Goal: Task Accomplishment & Management: Manage account settings

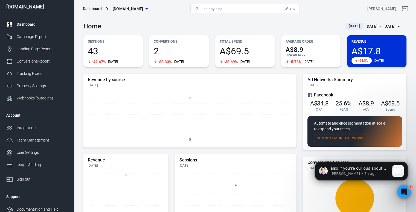
scroll to position [1560, 0]
click at [377, 168] on p "also if you're curious about the parameters included, your plan includes the ou…" at bounding box center [359, 168] width 59 height 5
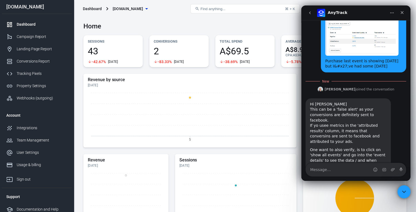
scroll to position [1311, 0]
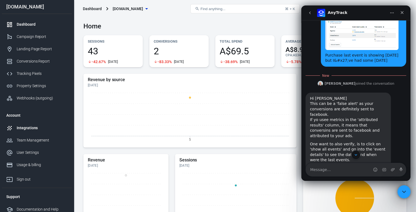
click at [33, 125] on link "Integrations" at bounding box center [37, 128] width 70 height 12
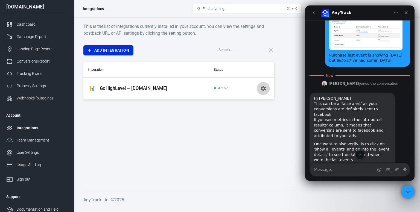
click at [264, 87] on icon "button" at bounding box center [262, 88] width 5 height 5
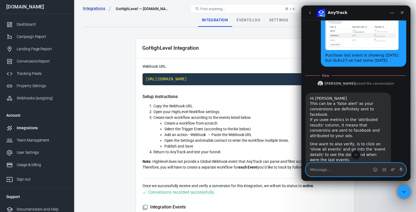
click at [334, 167] on textarea "Message…" at bounding box center [355, 169] width 100 height 13
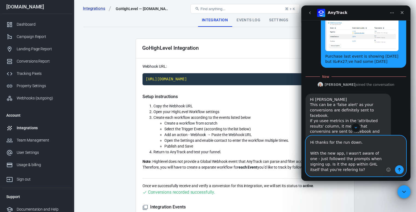
type textarea "Hi thanks for the run down. With the new app, I wasn't aware of one - just foll…"
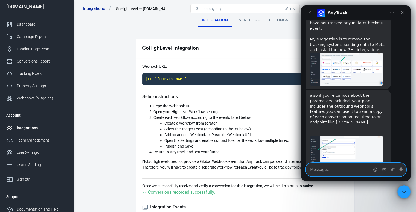
scroll to position [1639, 0]
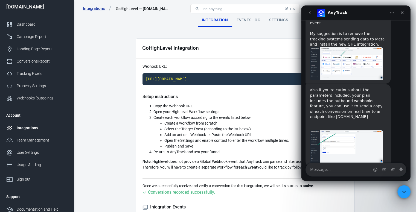
click at [341, 184] on div "I am closing this conversation for now. You can always respond later or start a…" at bounding box center [347, 195] width 85 height 23
click at [358, 187] on div "I am closing this conversation for now. You can always respond later or start a…" at bounding box center [348, 195] width 77 height 16
drag, startPoint x: 389, startPoint y: 73, endPoint x: 351, endPoint y: 31, distance: 57.3
click at [310, 15] on button "go back" at bounding box center [309, 13] width 10 height 10
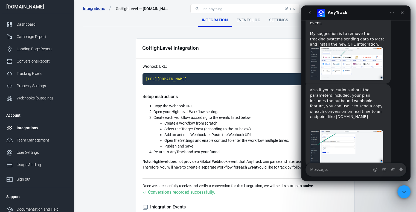
scroll to position [0, 0]
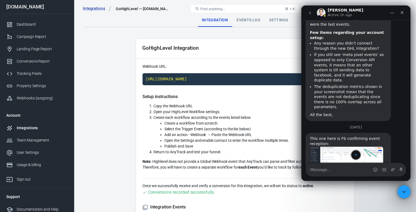
scroll to position [1442, 0]
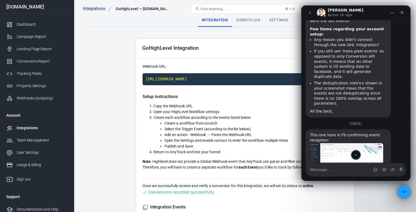
click at [339, 143] on img "Jose says…" at bounding box center [346, 159] width 73 height 33
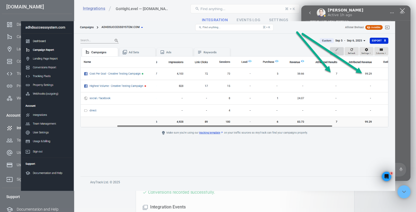
click at [400, 12] on div "Close" at bounding box center [401, 10] width 5 height 5
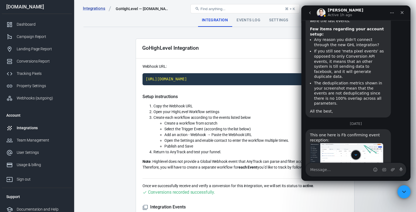
scroll to position [1506, 0]
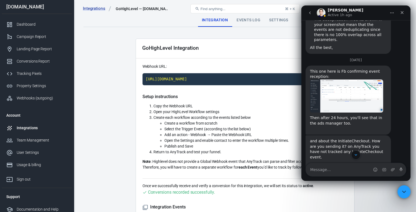
click at [339, 181] on img "Jose says…" at bounding box center [346, 197] width 73 height 33
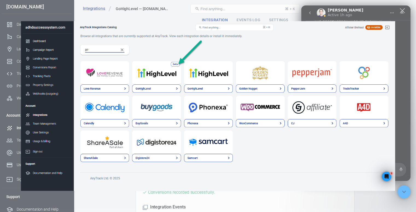
click at [221, 95] on img "Close" at bounding box center [208, 106] width 374 height 170
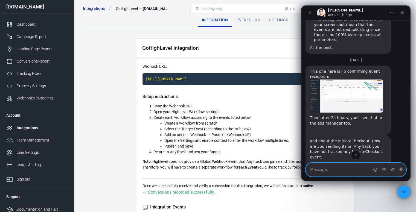
click at [337, 171] on textarea "Message…" at bounding box center [355, 169] width 100 height 13
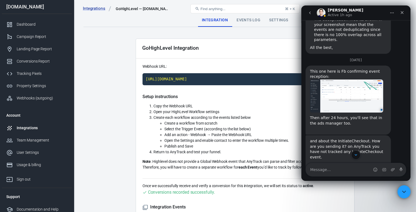
scroll to position [1639, 0]
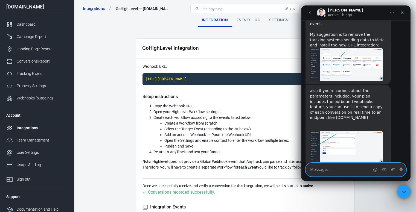
click at [334, 167] on textarea "Message…" at bounding box center [355, 169] width 100 height 13
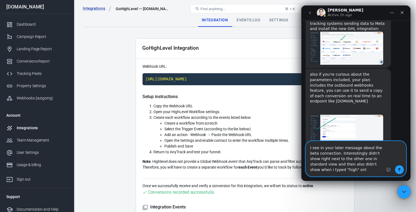
scroll to position [1661, 0]
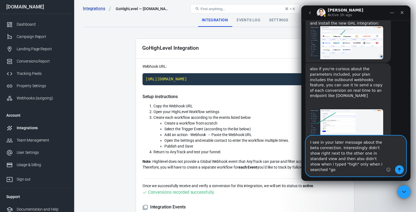
type textarea "I see in your later message about the beta connection. Interestingly didn't sho…"
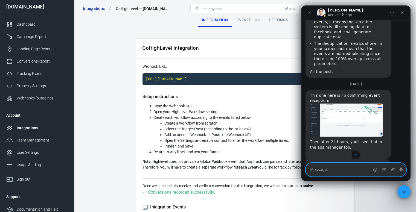
scroll to position [1546, 0]
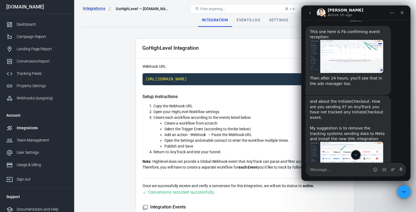
click at [349, 182] on div "also if you're curious about the parameters included, your plan includes the ou…" at bounding box center [348, 203] width 77 height 43
drag, startPoint x: 359, startPoint y: 116, endPoint x: 334, endPoint y: 115, distance: 25.2
click at [334, 182] on div "also if you're curious about the parameters included, your plan includes the ou…" at bounding box center [348, 203] width 77 height 43
copy div "beeceptor.com"
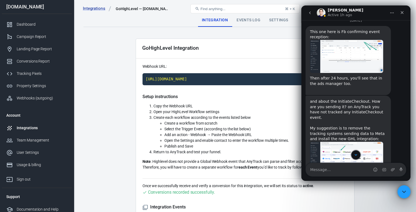
scroll to position [1609, 0]
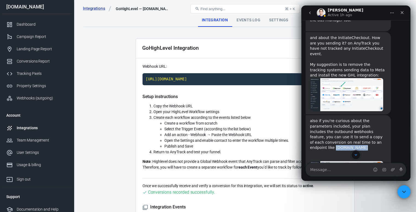
click at [343, 161] on img "Jose says…" at bounding box center [346, 177] width 73 height 33
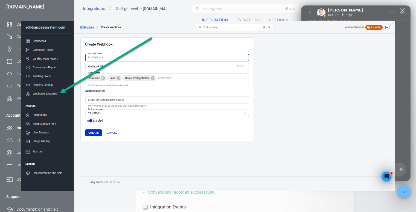
click at [307, 92] on img "Close" at bounding box center [208, 106] width 374 height 170
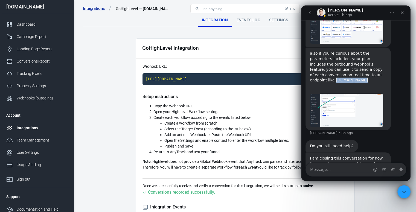
scroll to position [1679, 0]
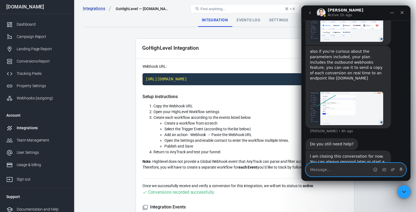
click at [338, 168] on textarea "Message…" at bounding box center [355, 169] width 100 height 13
type textarea "Installed"
type textarea "Replaced the integration"
click at [397, 167] on button "Send a message…" at bounding box center [399, 169] width 9 height 9
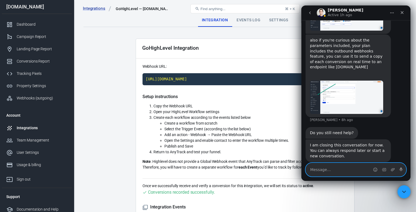
scroll to position [1691, 0]
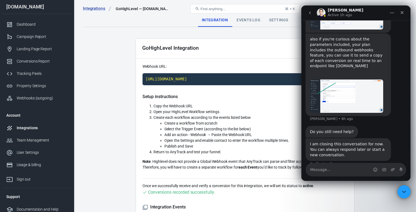
click at [306, 11] on button "go back" at bounding box center [309, 13] width 10 height 10
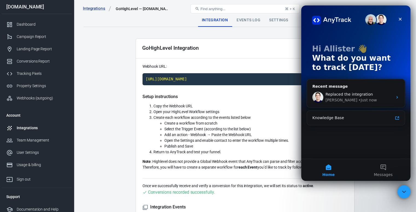
scroll to position [0, 0]
click at [339, 94] on span "Replaced the integration" at bounding box center [348, 94] width 47 height 4
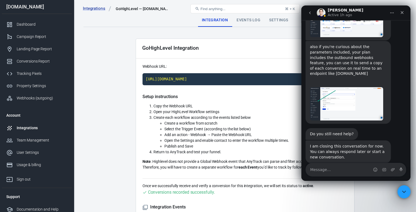
scroll to position [1686, 0]
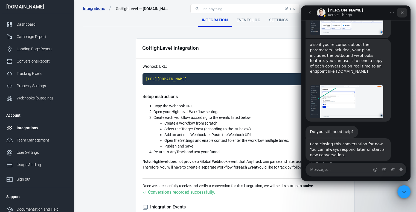
click at [398, 13] on div "Close" at bounding box center [402, 13] width 10 height 10
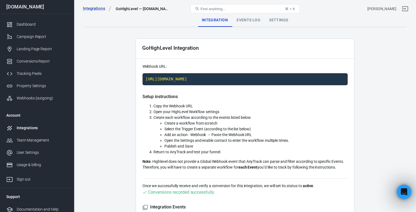
click at [403, 188] on icon "Open Intercom Messenger" at bounding box center [402, 191] width 9 height 9
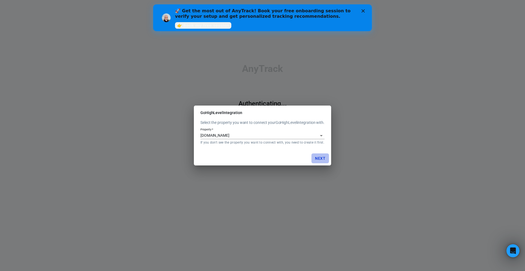
click at [321, 156] on button "Next" at bounding box center [319, 158] width 17 height 10
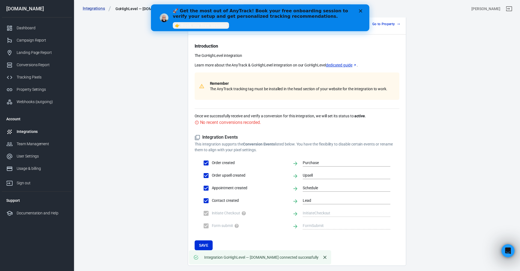
scroll to position [43, 0]
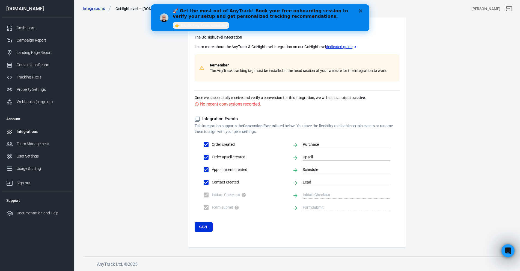
click at [206, 221] on form "Integration Events This integration supports the Conversion Events listed below…" at bounding box center [297, 174] width 205 height 116
click at [202, 224] on button "Save" at bounding box center [204, 227] width 18 height 10
click at [204, 225] on button "Save" at bounding box center [204, 227] width 18 height 10
click at [364, 7] on div "🚀 Get the most out of AnyTrack! Book your free onboarding session to verify you…" at bounding box center [260, 18] width 219 height 22
click at [360, 11] on icon "Close" at bounding box center [360, 10] width 3 height 3
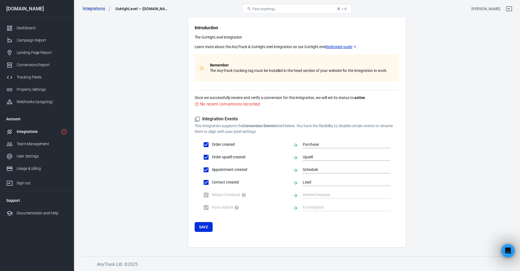
click at [56, 133] on div "Integrations" at bounding box center [38, 132] width 42 height 6
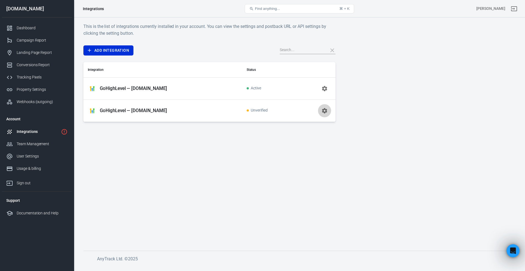
click at [325, 116] on button "button" at bounding box center [324, 110] width 13 height 13
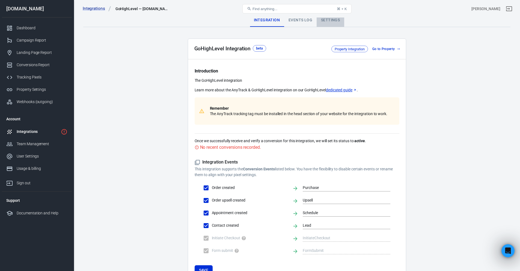
click at [330, 23] on div "Settings" at bounding box center [331, 20] width 28 height 13
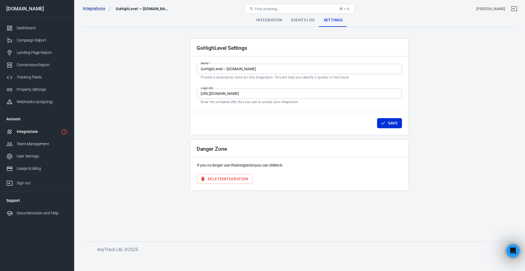
click at [209, 179] on button "Delete Integration" at bounding box center [225, 179] width 56 height 10
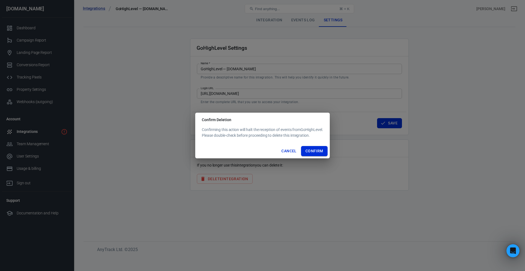
click at [313, 148] on button "Confirm" at bounding box center [314, 151] width 27 height 10
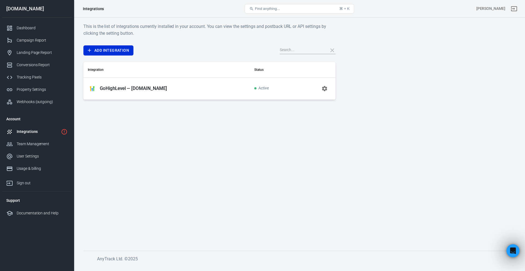
click at [28, 134] on div "Integrations" at bounding box center [38, 132] width 42 height 6
click at [104, 53] on link "Add Integration" at bounding box center [108, 50] width 50 height 10
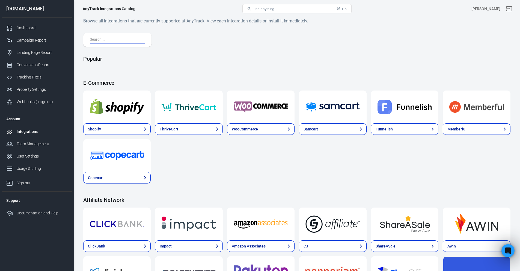
click at [99, 43] on input "text" at bounding box center [116, 39] width 53 height 7
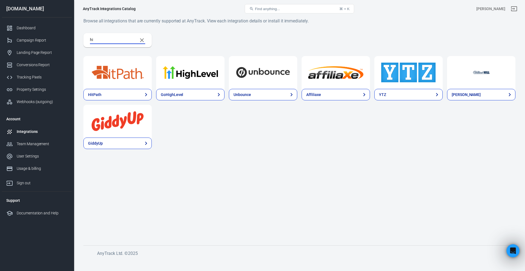
click at [107, 35] on div "hi" at bounding box center [117, 40] width 68 height 14
click at [105, 37] on input "hi" at bounding box center [111, 40] width 43 height 7
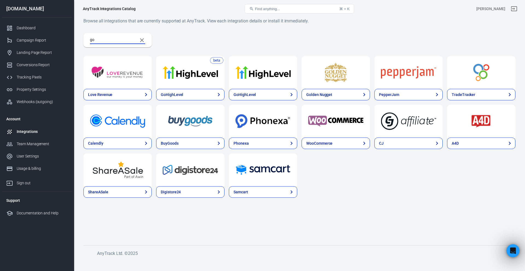
type input "go"
click at [178, 78] on img at bounding box center [190, 73] width 55 height 20
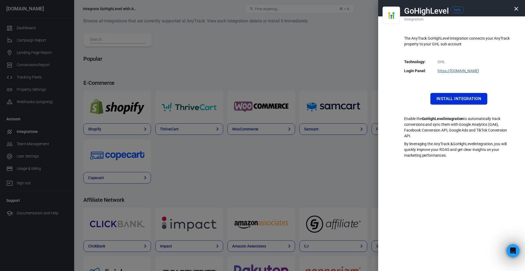
click at [454, 101] on button "Install Integration" at bounding box center [458, 98] width 57 height 11
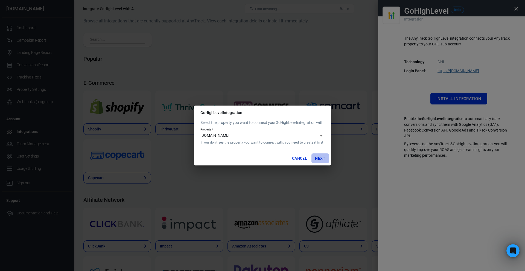
click at [320, 154] on button "Next" at bounding box center [319, 158] width 17 height 10
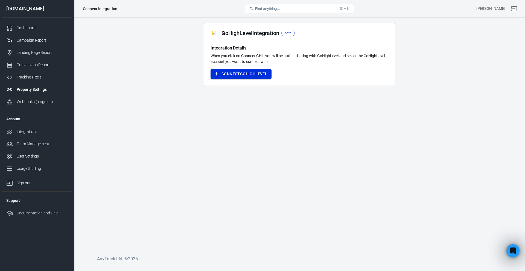
click at [249, 73] on button "Connect GoHighLevel" at bounding box center [240, 74] width 61 height 10
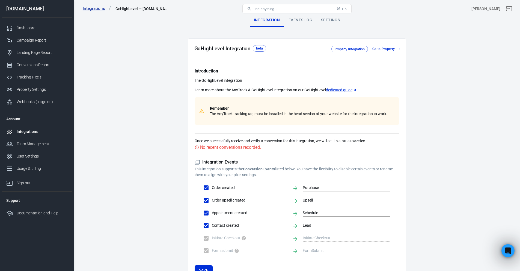
scroll to position [43, 0]
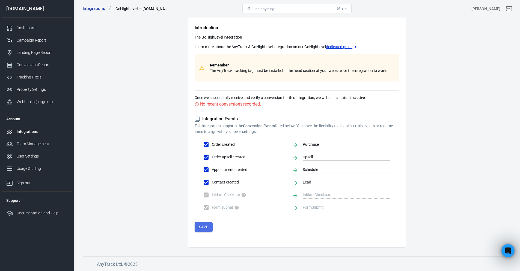
click at [195, 230] on button "Save" at bounding box center [204, 227] width 18 height 10
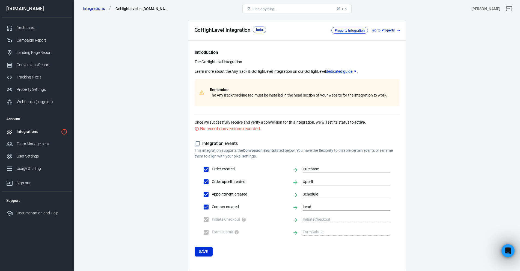
scroll to position [0, 0]
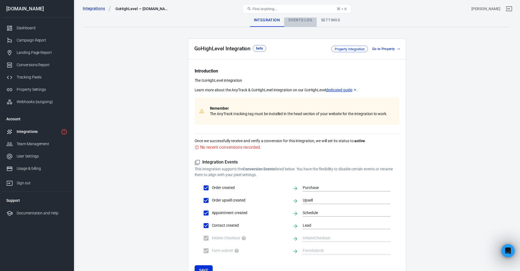
click at [302, 19] on div "Events Log" at bounding box center [300, 20] width 33 height 13
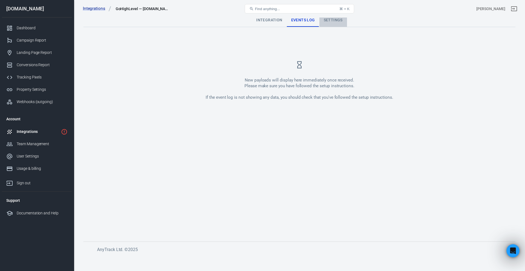
click at [320, 18] on div "Settings" at bounding box center [333, 20] width 28 height 13
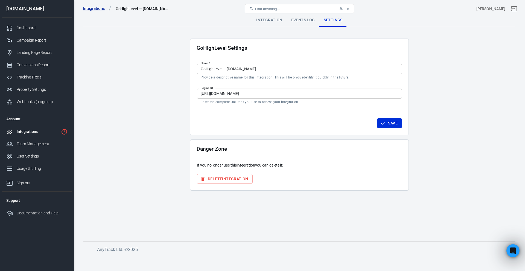
click at [267, 19] on div "Integration" at bounding box center [269, 20] width 35 height 13
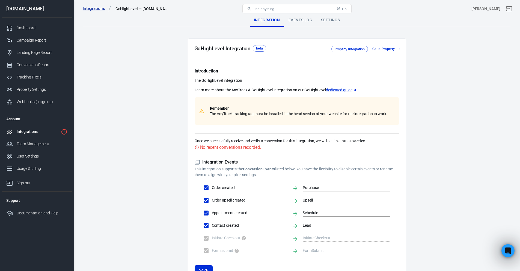
click at [346, 49] on span "Property Integration" at bounding box center [350, 48] width 34 height 5
click at [378, 48] on link "Go to Property" at bounding box center [385, 49] width 31 height 6
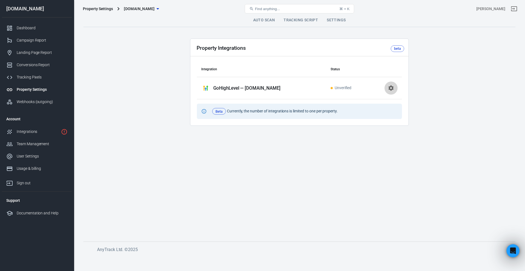
click at [391, 92] on button "button" at bounding box center [390, 87] width 13 height 13
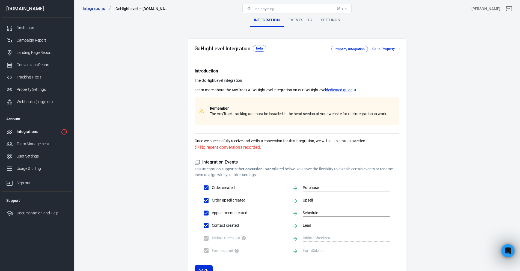
scroll to position [43, 0]
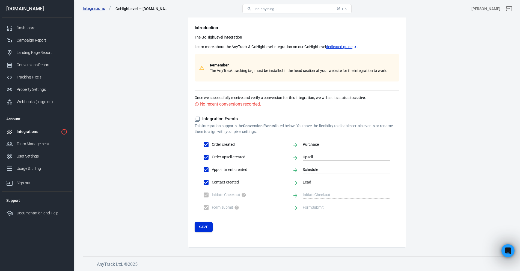
click at [208, 226] on button "Save" at bounding box center [204, 227] width 18 height 10
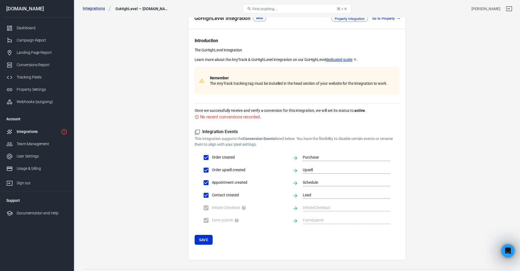
scroll to position [0, 0]
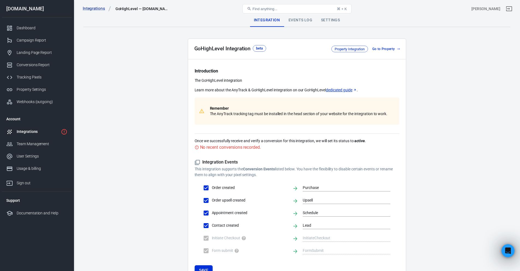
click at [27, 132] on div "Integrations" at bounding box center [38, 132] width 42 height 6
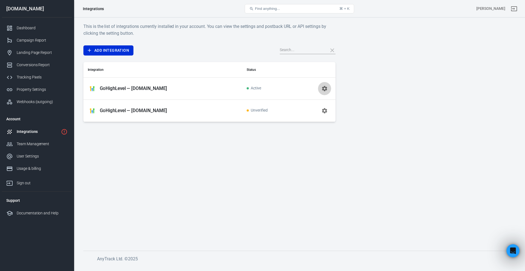
click at [323, 89] on icon "button" at bounding box center [324, 88] width 5 height 5
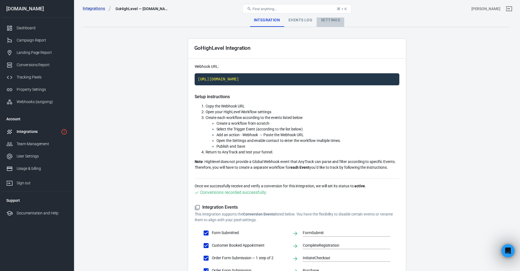
click at [323, 22] on div "Settings" at bounding box center [331, 20] width 28 height 13
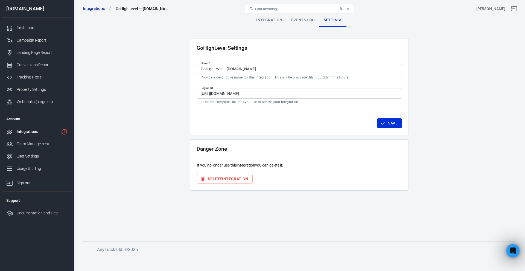
click at [224, 180] on button "Delete Integration" at bounding box center [225, 179] width 56 height 10
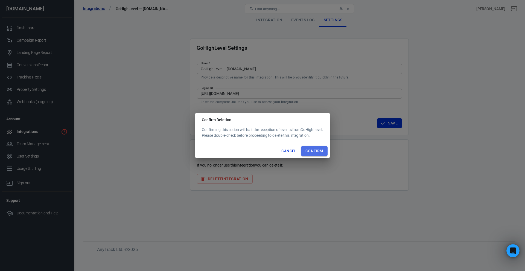
click at [311, 150] on button "Confirm" at bounding box center [314, 151] width 27 height 10
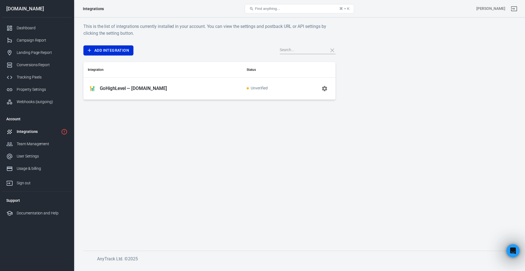
click at [140, 88] on p "GoHighLevel — adhdsuccesssystem.com" at bounding box center [133, 89] width 67 height 6
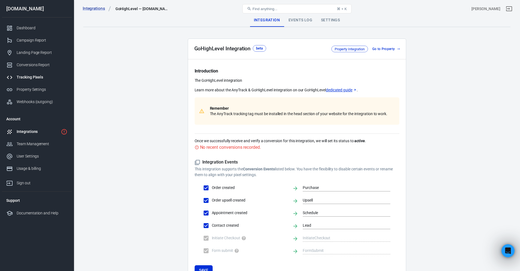
click at [25, 73] on link "Tracking Pixels" at bounding box center [37, 77] width 70 height 12
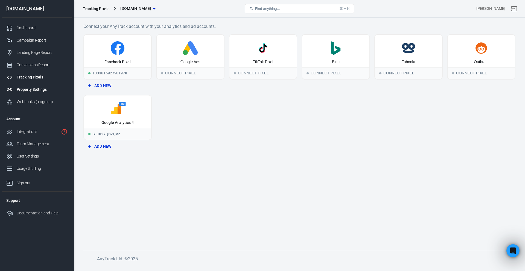
click at [30, 84] on link "Property Settings" at bounding box center [37, 89] width 70 height 12
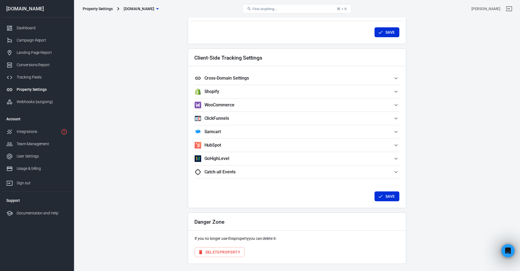
scroll to position [446, 0]
click at [271, 159] on span "GoHighLevel" at bounding box center [294, 158] width 198 height 7
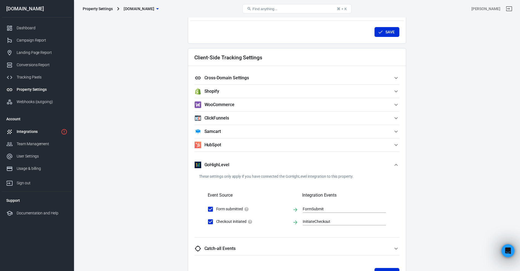
click at [43, 131] on div "Integrations" at bounding box center [38, 132] width 42 height 6
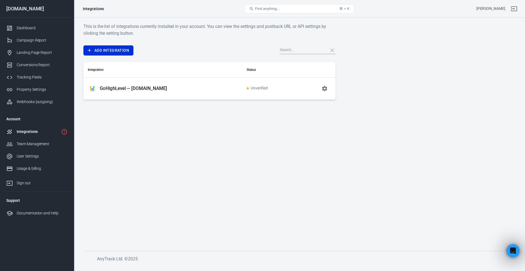
click at [124, 87] on p "GoHighLevel — adhdsuccesssystem.com" at bounding box center [133, 89] width 67 height 6
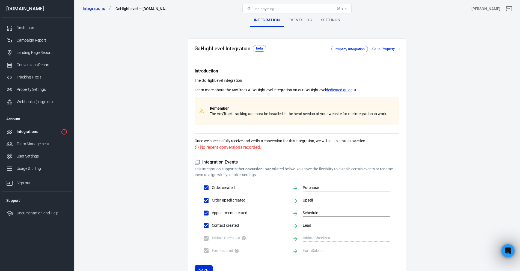
scroll to position [43, 0]
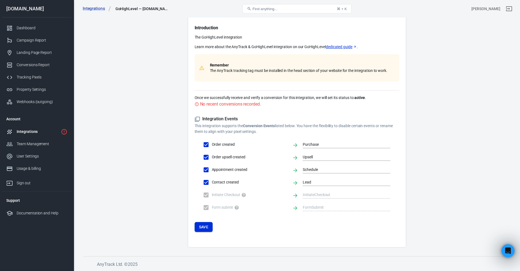
click at [211, 226] on button "Save" at bounding box center [204, 227] width 18 height 10
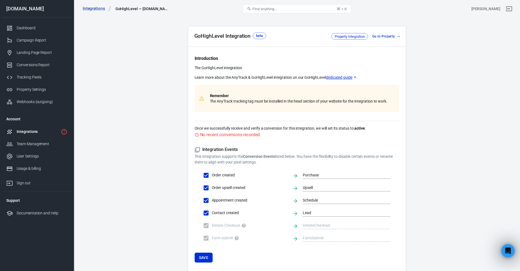
scroll to position [0, 0]
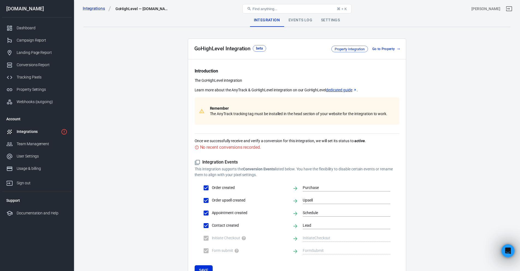
click at [348, 92] on link "dedicated guide" at bounding box center [341, 90] width 31 height 6
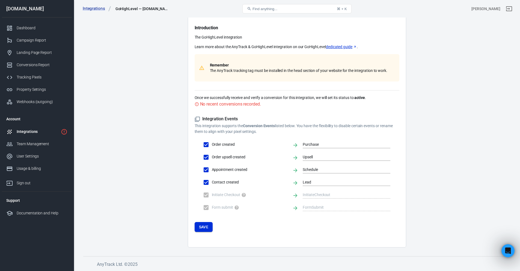
click at [205, 224] on button "Save" at bounding box center [204, 227] width 18 height 10
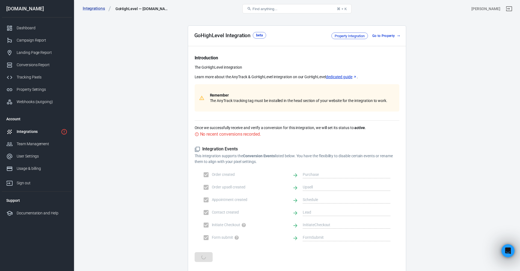
scroll to position [0, 0]
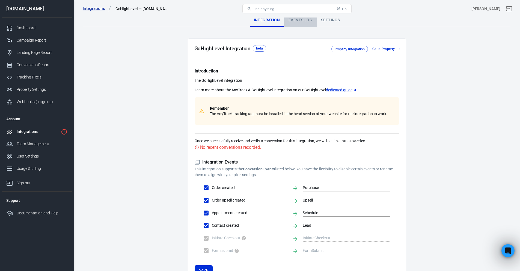
click at [301, 18] on div "Events Log" at bounding box center [300, 20] width 33 height 13
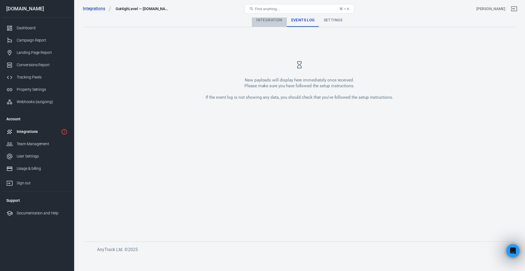
click at [269, 23] on div "Integration" at bounding box center [269, 20] width 35 height 13
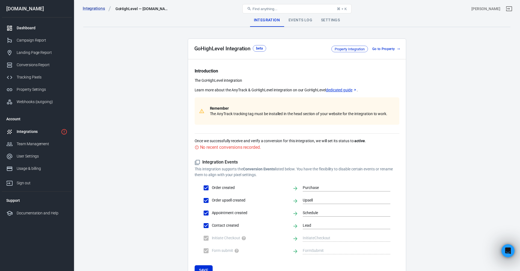
click at [25, 26] on div "Dashboard" at bounding box center [42, 28] width 51 height 6
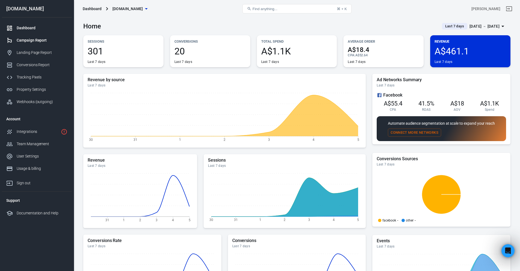
click at [23, 40] on div "Campaign Report" at bounding box center [42, 40] width 51 height 6
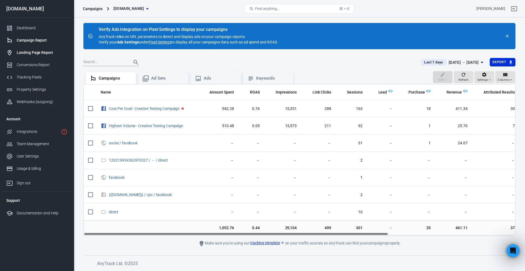
click at [43, 54] on div "Landing Page Report" at bounding box center [42, 53] width 51 height 6
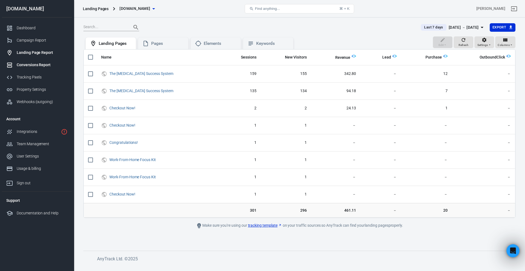
click at [26, 67] on div "Conversions Report" at bounding box center [42, 65] width 51 height 6
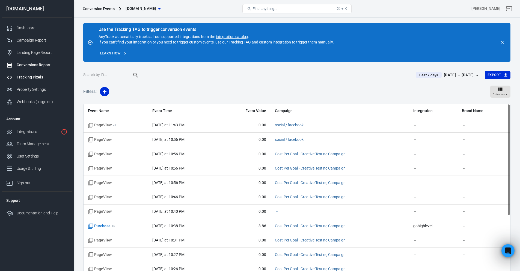
click at [32, 79] on div "Tracking Pixels" at bounding box center [42, 77] width 51 height 6
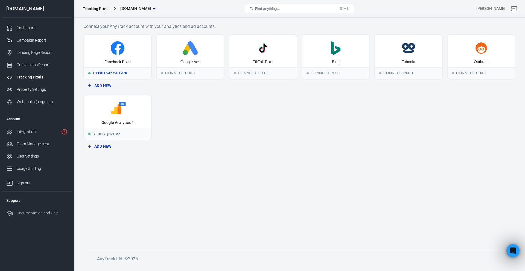
click at [103, 57] on div "Facebook Pixel" at bounding box center [117, 51] width 67 height 32
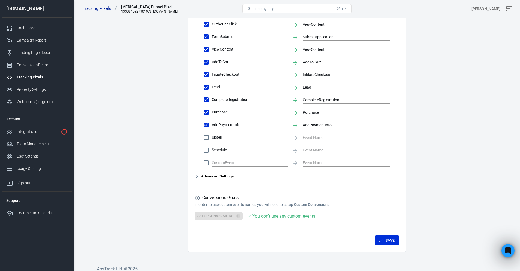
scroll to position [211, 0]
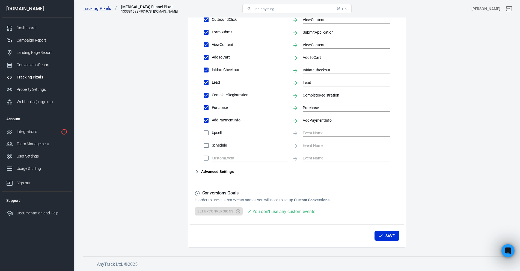
click at [225, 169] on button "Advanced Settings" at bounding box center [214, 171] width 39 height 7
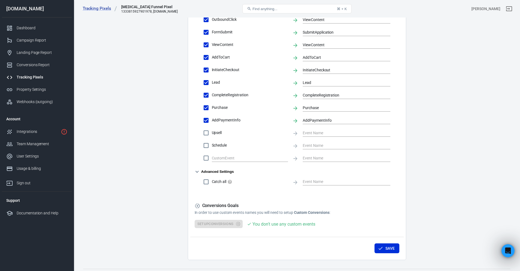
click at [225, 169] on button "Advanced Settings" at bounding box center [214, 171] width 39 height 7
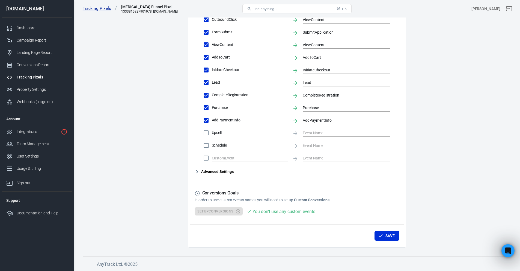
scroll to position [0, 0]
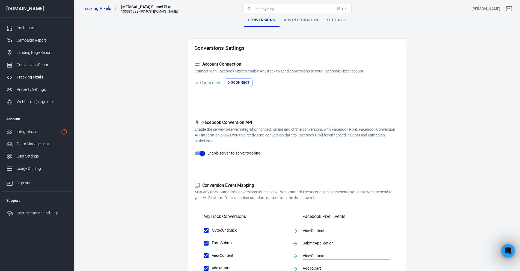
click at [294, 15] on div "Tracking Pixels ADHD Funnel Pixel 1333815927901978, adhdsuccesssystem.com Find …" at bounding box center [297, 8] width 446 height 17
click at [296, 20] on div "Ads Integration" at bounding box center [301, 20] width 43 height 13
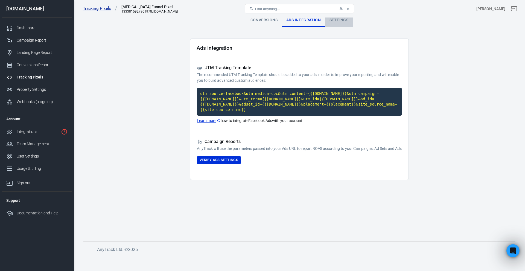
click at [349, 20] on div "Settings" at bounding box center [339, 20] width 28 height 13
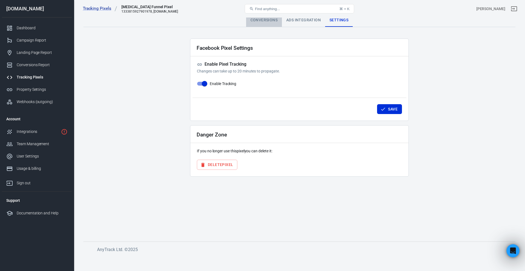
click at [269, 18] on div "Conversions" at bounding box center [264, 20] width 36 height 13
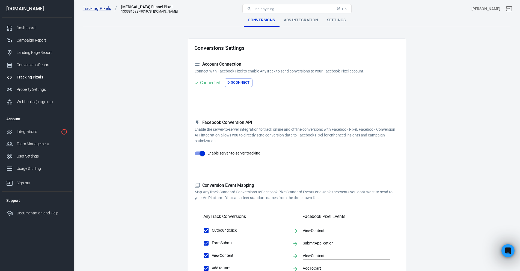
click at [102, 9] on link "Tracking Pixels" at bounding box center [100, 9] width 34 height 6
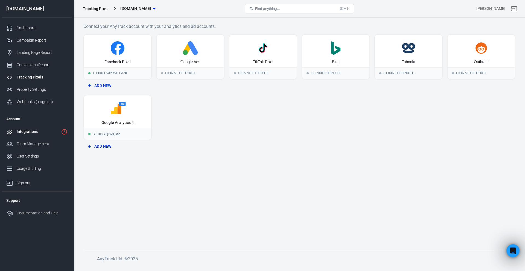
click at [38, 132] on div "Integrations" at bounding box center [38, 132] width 42 height 6
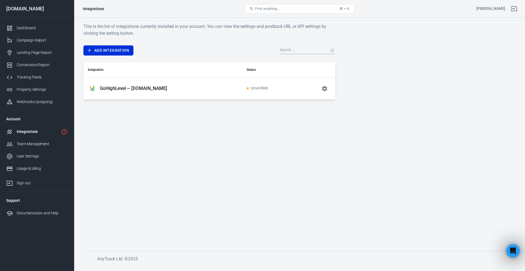
click at [167, 89] on p "GoHighLevel — adhdsuccesssystem.com" at bounding box center [133, 89] width 67 height 6
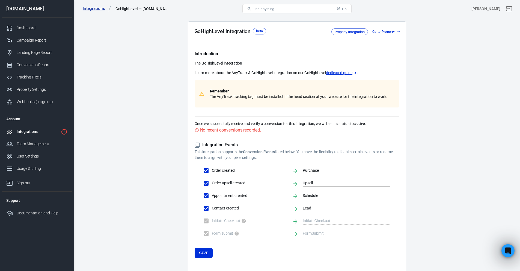
scroll to position [43, 0]
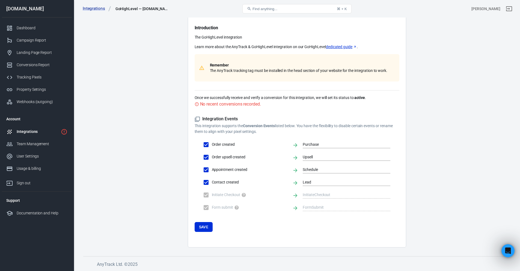
click at [234, 105] on div "No recent conversions recorded." at bounding box center [230, 104] width 61 height 7
click at [34, 133] on div "Integrations" at bounding box center [38, 132] width 42 height 6
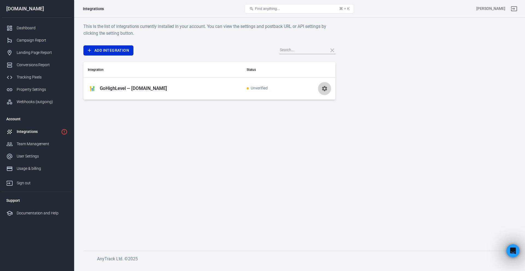
click at [323, 88] on icon "button" at bounding box center [324, 88] width 5 height 5
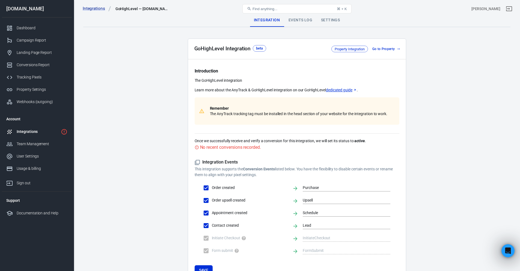
click at [304, 22] on div "Events Log" at bounding box center [300, 20] width 33 height 13
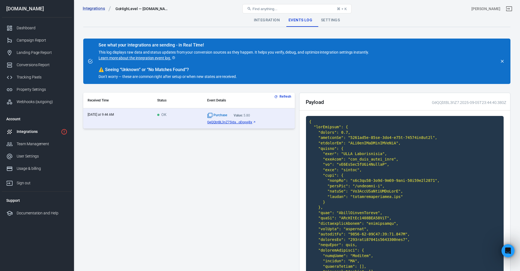
click at [268, 20] on div "Integration" at bounding box center [267, 20] width 35 height 13
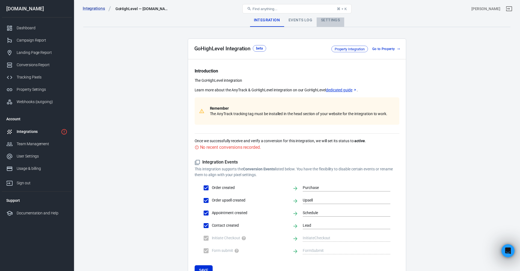
click at [331, 18] on div "Settings" at bounding box center [331, 20] width 28 height 13
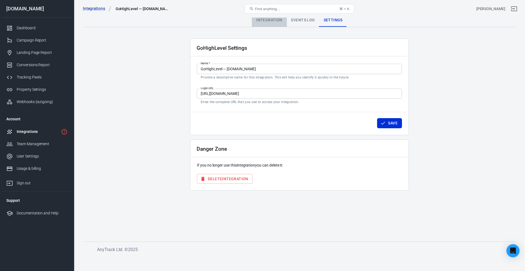
click at [273, 21] on div "Integration" at bounding box center [269, 20] width 35 height 13
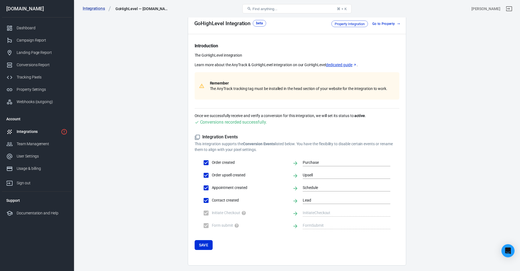
scroll to position [43, 0]
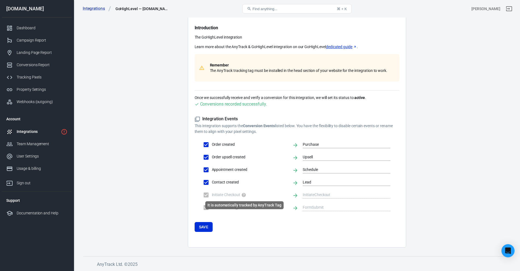
click at [243, 196] on icon "It is automatically tracked by AnyTrack Tag" at bounding box center [244, 195] width 4 height 4
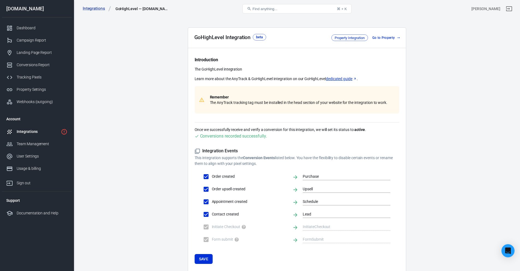
scroll to position [0, 0]
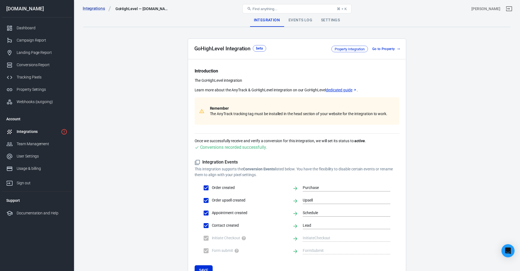
click at [293, 18] on div "Events Log" at bounding box center [300, 20] width 33 height 13
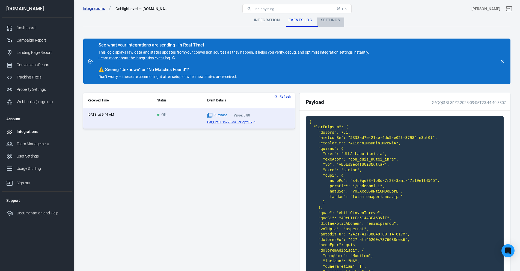
click at [330, 22] on div "Settings" at bounding box center [331, 20] width 28 height 13
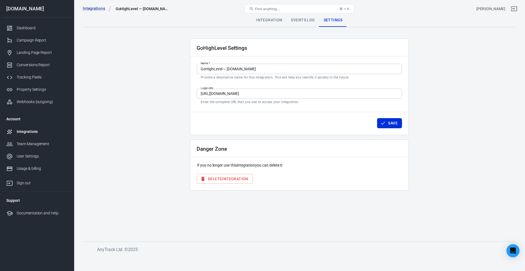
click at [258, 19] on div "Integration" at bounding box center [269, 20] width 35 height 13
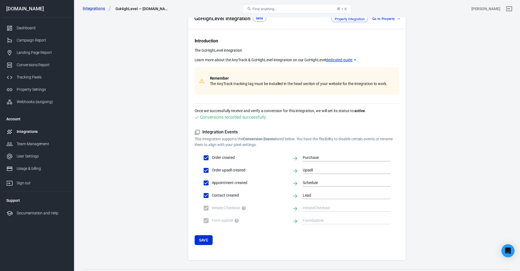
scroll to position [43, 0]
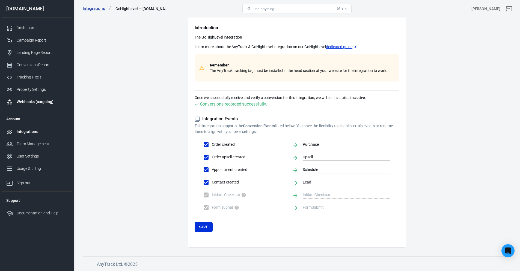
click at [33, 100] on div "Webhooks (outgoing)" at bounding box center [42, 102] width 51 height 6
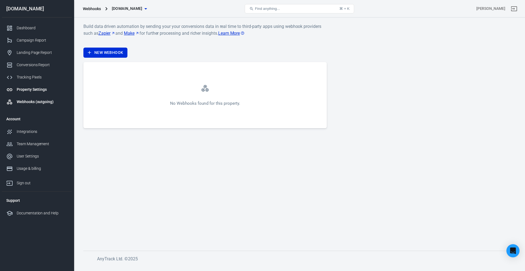
click at [39, 86] on link "Property Settings" at bounding box center [37, 89] width 70 height 12
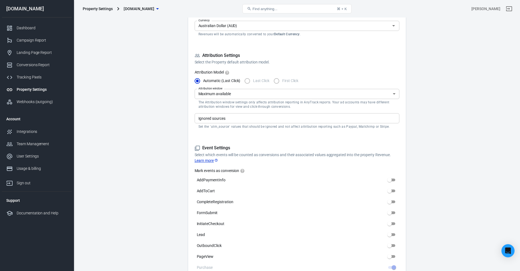
scroll to position [191, 0]
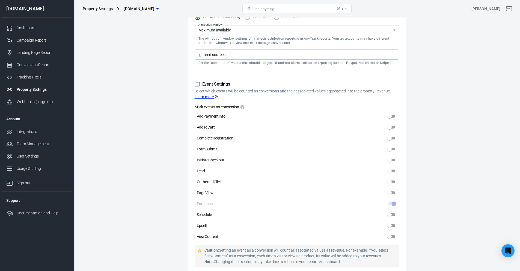
click at [215, 96] on icon at bounding box center [216, 97] width 4 height 4
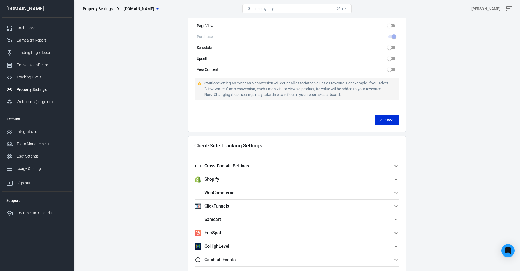
scroll to position [383, 0]
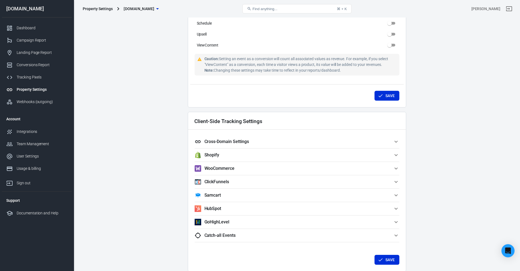
click at [267, 144] on span "Cross-Domain Settings" at bounding box center [294, 141] width 198 height 7
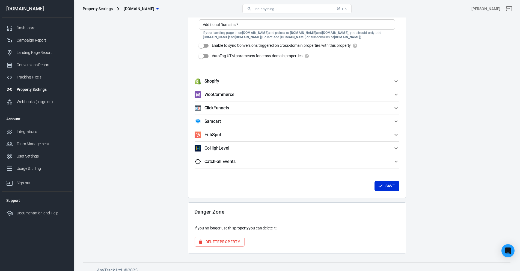
scroll to position [540, 0]
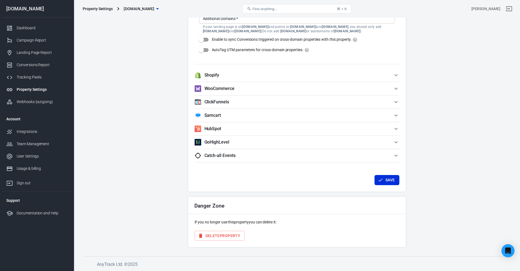
click at [254, 139] on span "GoHighLevel" at bounding box center [294, 142] width 198 height 7
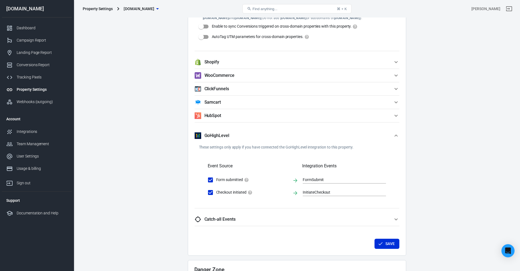
click at [243, 98] on button "Samcart" at bounding box center [297, 102] width 205 height 13
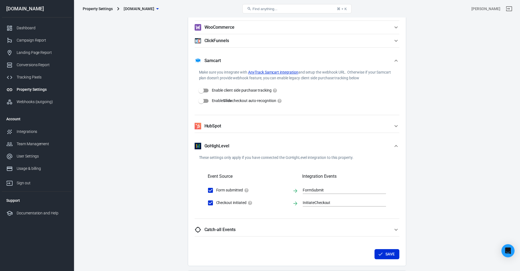
scroll to position [611, 0]
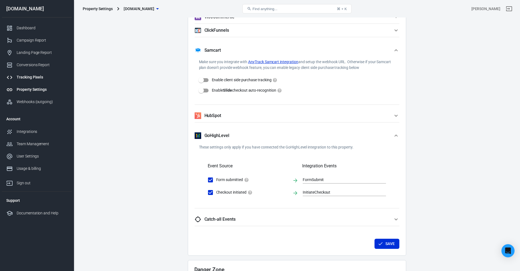
click at [28, 74] on link "Tracking Pixels" at bounding box center [37, 77] width 70 height 12
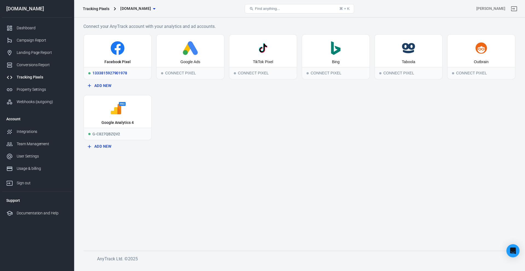
click at [108, 69] on div "1333815927901978" at bounding box center [117, 73] width 67 height 12
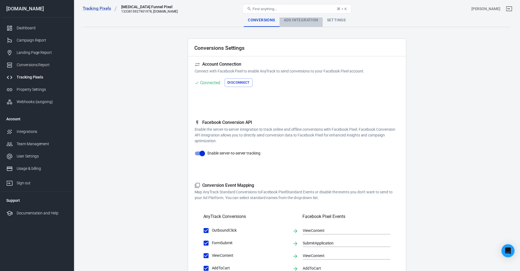
click at [299, 22] on div "Ads Integration" at bounding box center [301, 20] width 43 height 13
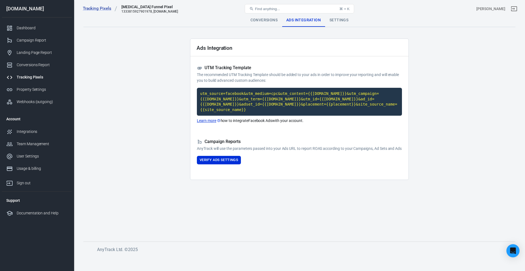
click at [341, 17] on div "Tracking Pixels ADHD Funnel Pixel 1333815927901978, adhdsuccesssystem.com Find …" at bounding box center [299, 8] width 451 height 17
click at [339, 21] on div "Settings" at bounding box center [339, 20] width 28 height 13
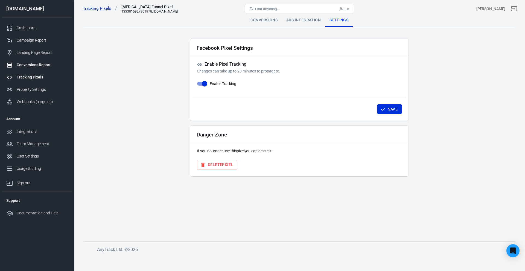
click at [30, 63] on div "Conversions Report" at bounding box center [42, 65] width 51 height 6
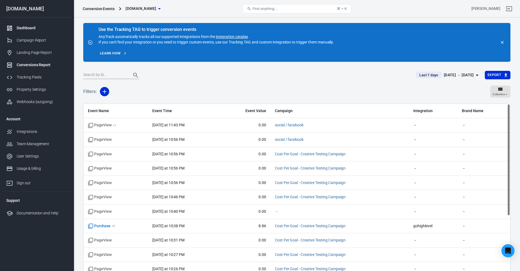
click at [20, 23] on link "Dashboard" at bounding box center [37, 28] width 70 height 12
